Goal: Information Seeking & Learning: Learn about a topic

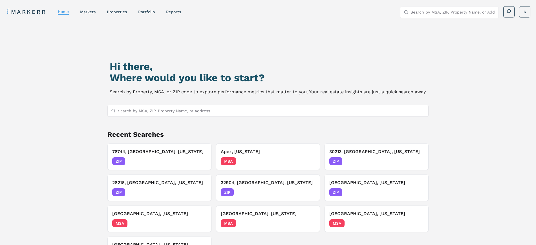
click at [170, 110] on input "Search by MSA, ZIP, Property Name, or Address" at bounding box center [271, 110] width 307 height 11
paste input "27609"
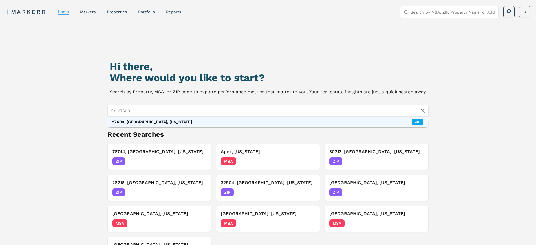
type input "27609"
click at [156, 120] on div "27609, [GEOGRAPHIC_DATA], [US_STATE]" at bounding box center [152, 122] width 80 height 6
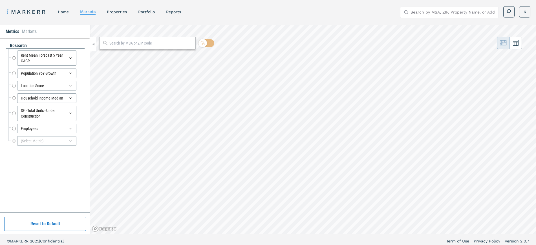
radio input "true"
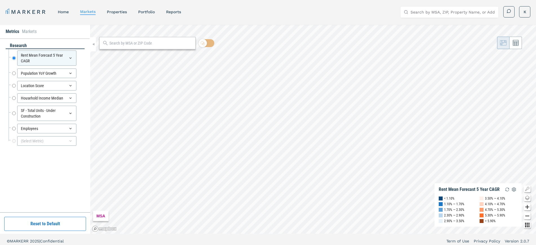
click at [123, 43] on input "text" at bounding box center [150, 43] width 83 height 6
paste input "27609"
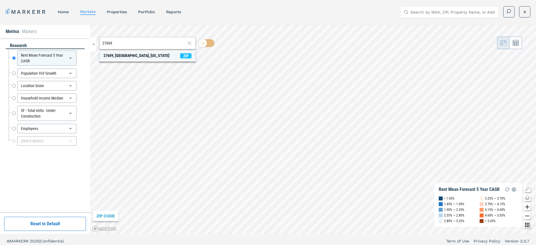
type input "27609"
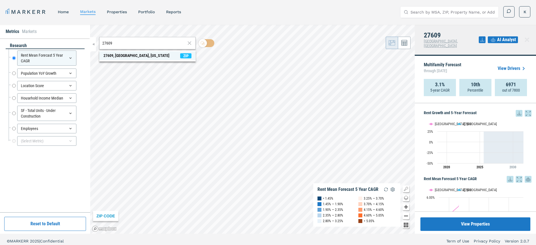
click at [120, 56] on div "27609, [GEOGRAPHIC_DATA], [US_STATE]" at bounding box center [136, 56] width 66 height 6
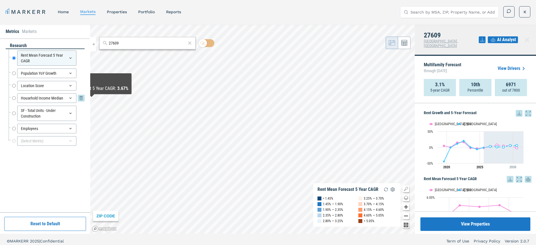
click at [30, 100] on div "Household Income Median" at bounding box center [46, 98] width 59 height 10
click at [14, 97] on input "Household Income Median" at bounding box center [14, 98] width 4 height 10
radio input "false"
radio input "true"
